Goal: Complete application form

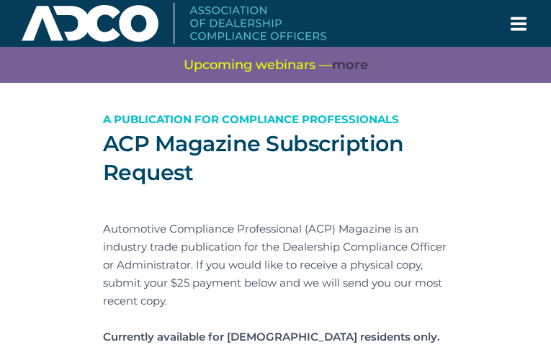
type input "UWNzYNbsTEuE"
type input "denetteadix@gmail.com"
type input "znOnXggYmoil"
type input "aphTumssmuJfH"
type input "htpmcBsU"
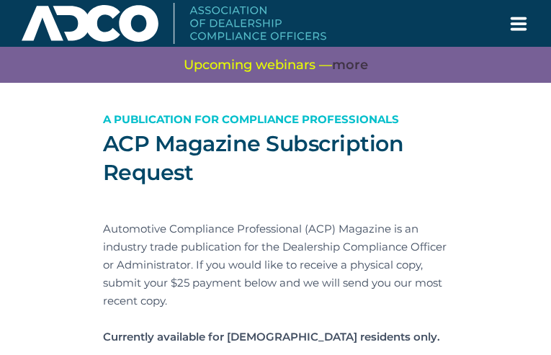
type input "OxGTvwkBhTxz"
type input "FoOfwIQwIWx"
type input "fuPRXtRMpI"
type input "KfLUyeFXwHue"
type input "UaqEcXHjp"
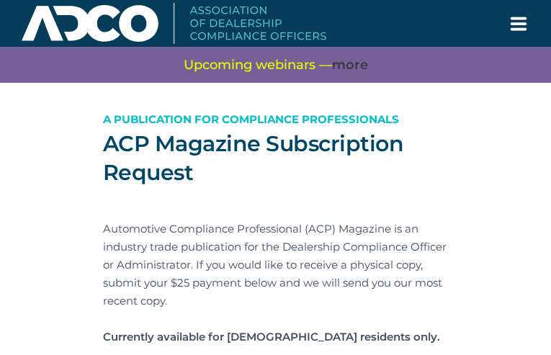
type input "IanGadFoLizxo"
type input "byGcacpuVMehEw"
